Goal: Task Accomplishment & Management: Manage account settings

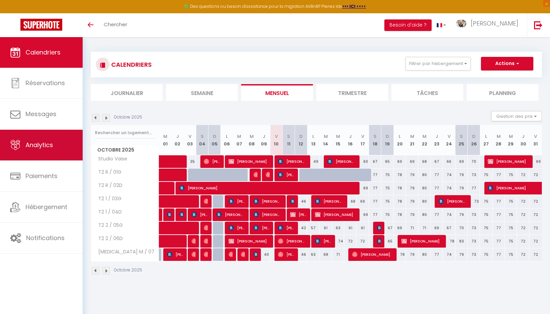
click at [37, 138] on link "Analytics" at bounding box center [41, 145] width 83 height 31
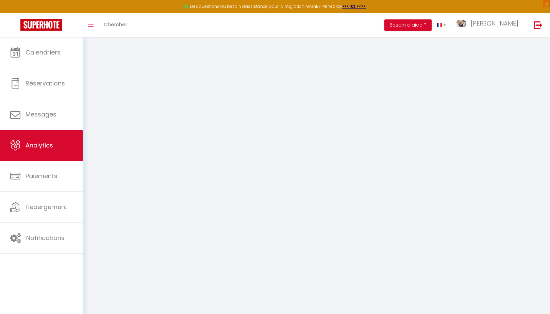
select select "2025"
select select "10"
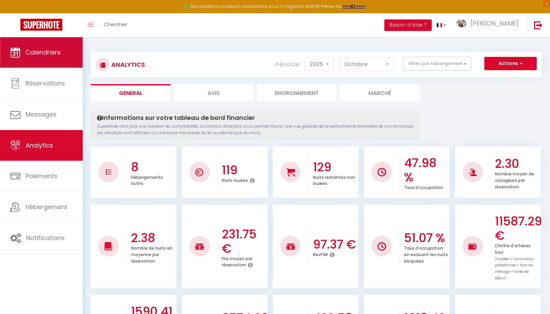
click at [65, 51] on link "Calendriers" at bounding box center [41, 52] width 83 height 31
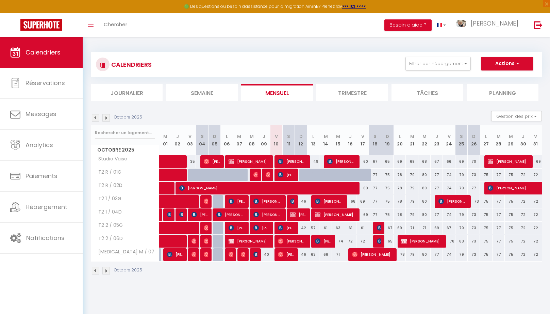
click at [293, 202] on img at bounding box center [292, 200] width 5 height 5
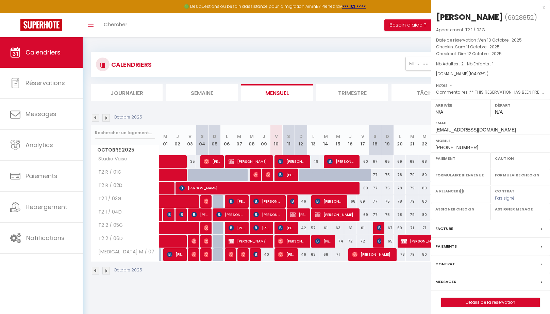
select select "OK"
select select "KO"
select select "0"
select select "1"
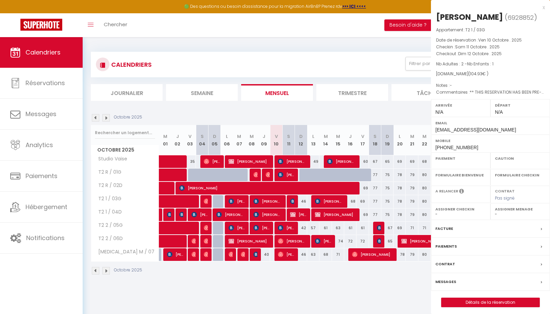
select select
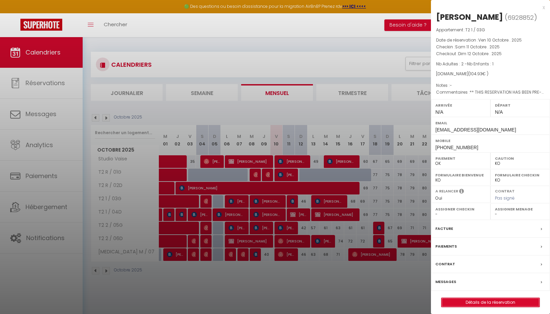
click at [483, 299] on link "Détails de la réservation" at bounding box center [491, 302] width 98 height 9
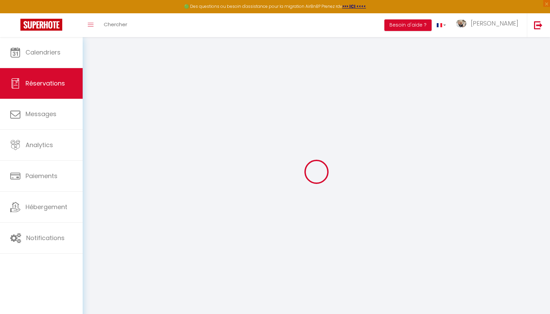
type input "[PERSON_NAME]"
type input "PELARDY"
type input "[EMAIL_ADDRESS][DOMAIN_NAME]"
type input "[PHONE_NUMBER]"
type input "68000"
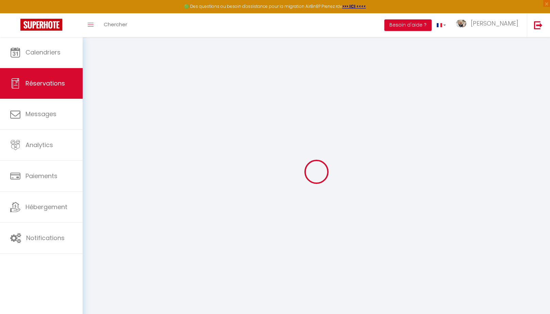
type input "[STREET_ADDRESS]"
type input "COLMAR"
select select "FR"
type input "17.27"
type input "1.47"
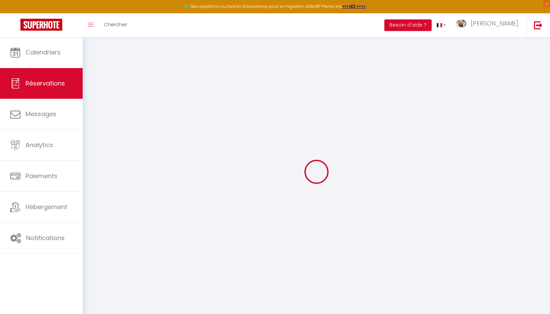
select select "55966"
select select "1"
select select
type input "2"
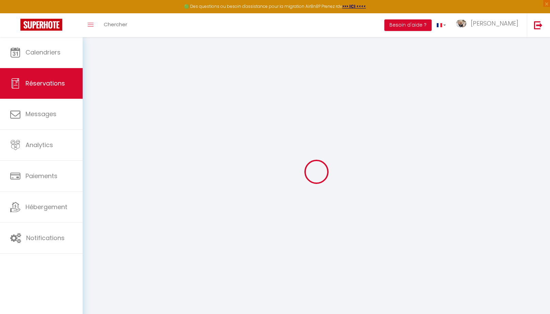
type input "1"
select select "12"
select select
type input "66.6"
checkbox input "false"
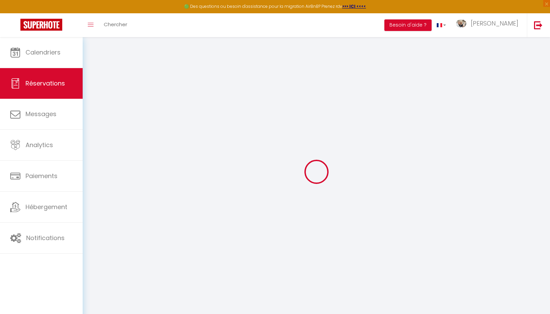
type input "0"
select select "2"
type input "0"
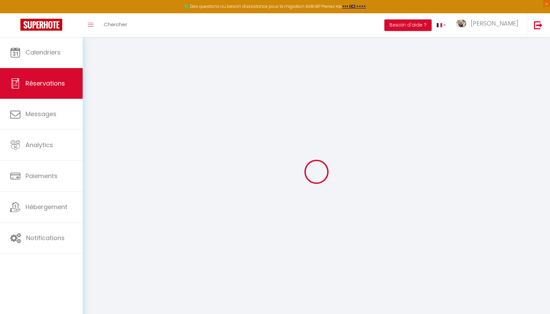
select select
select select "14"
checkbox input "false"
select select
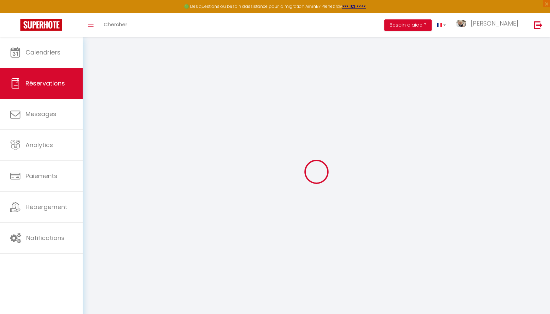
select select
checkbox input "false"
select select
checkbox input "false"
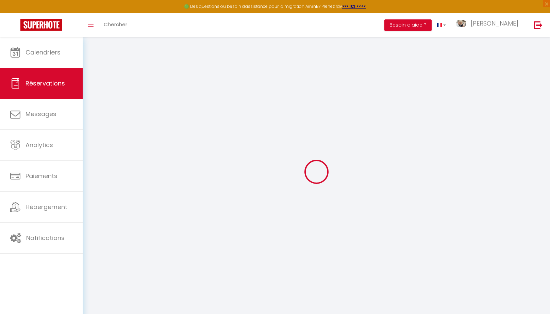
select select
checkbox input "false"
type textarea "** THIS RESERVATION HAS BEEN PRE-PAID ** Approximate time of arrival: between 2…"
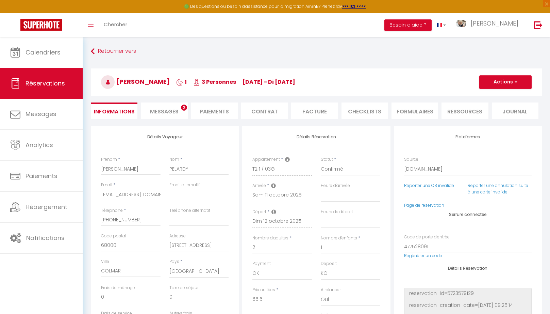
type input "35"
type input "3.33"
select select
checkbox input "false"
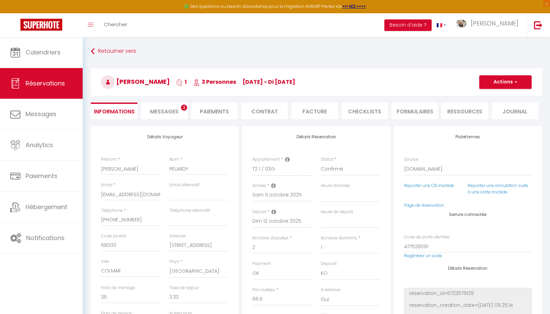
select select
click at [158, 113] on span "Messages" at bounding box center [164, 112] width 29 height 8
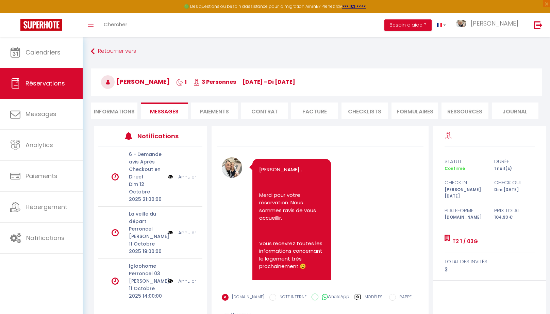
click at [322, 295] on icon at bounding box center [325, 296] width 6 height 7
click at [319, 295] on input "WhatsApp" at bounding box center [315, 296] width 7 height 7
radio input "true"
radio input "false"
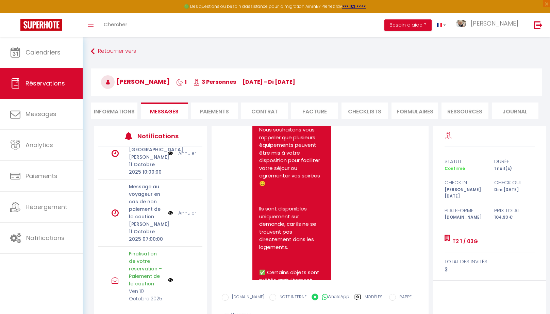
scroll to position [238, 0]
click at [365, 299] on label "Modèles" at bounding box center [374, 300] width 18 height 12
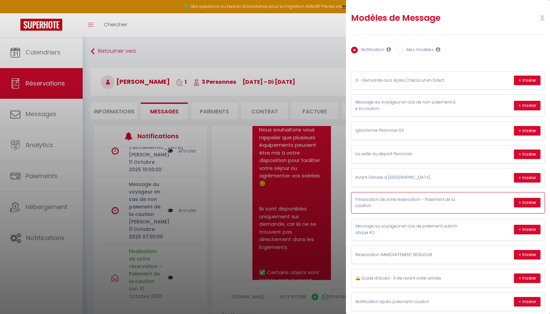
click at [411, 196] on p "Finalisation de votre réservation – Paiement de la caution" at bounding box center [407, 202] width 102 height 13
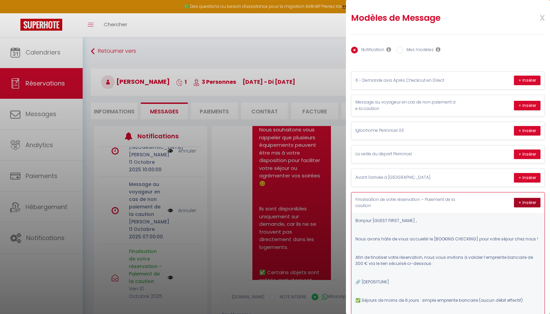
click at [527, 201] on button "+ Insérer" at bounding box center [527, 203] width 27 height 10
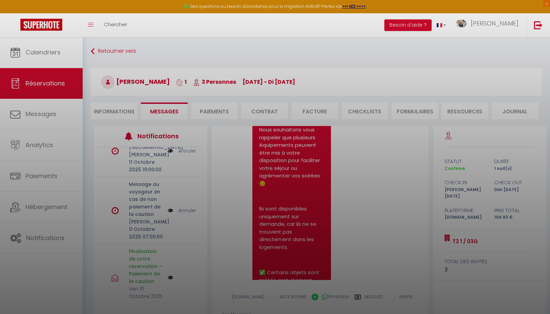
type textarea "[PERSON_NAME] , Nous avons hâte de vous accueillir le [DATE] pour votre séjour …"
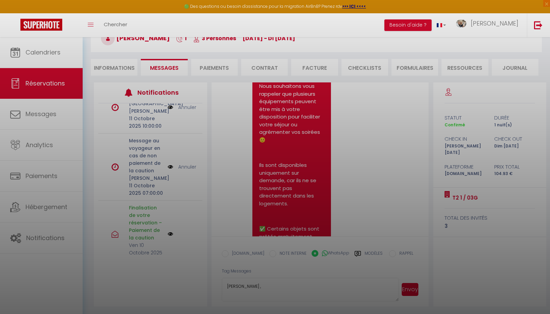
scroll to position [252, 0]
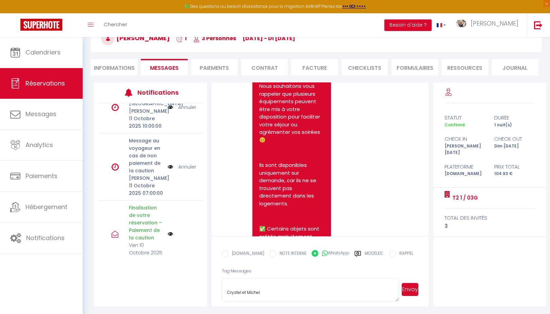
click at [411, 290] on button "Envoyer" at bounding box center [410, 289] width 17 height 13
